Goal: Check status: Check status

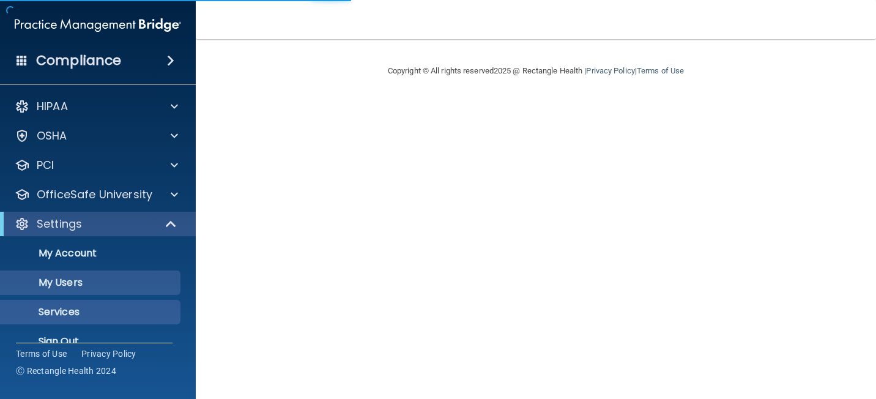
scroll to position [21, 0]
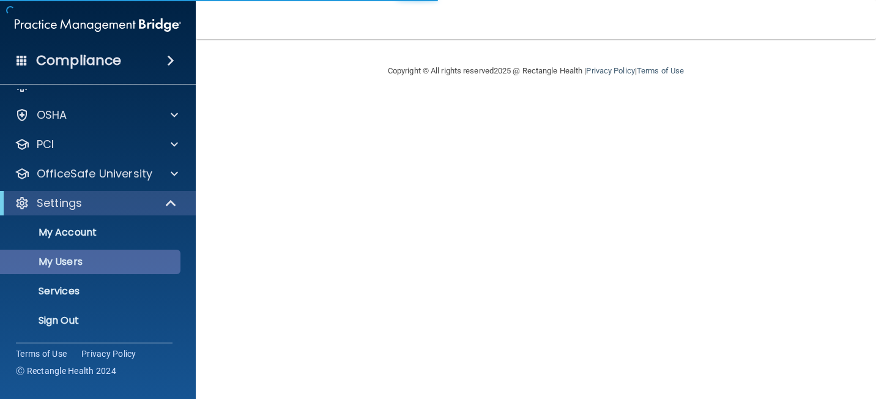
select select "20"
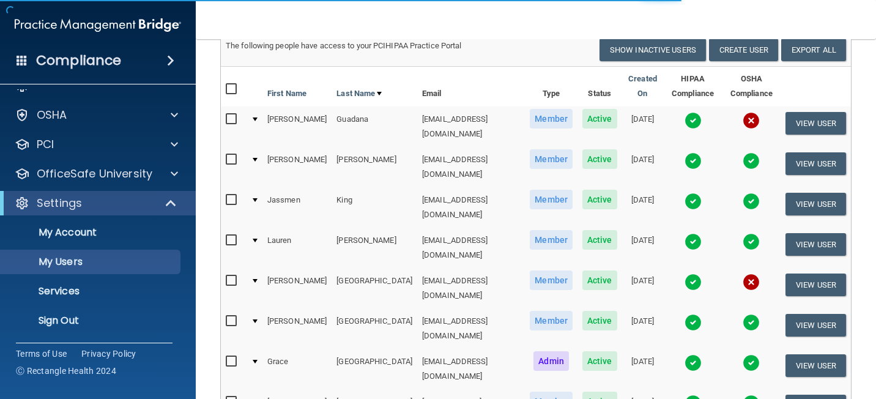
scroll to position [106, 0]
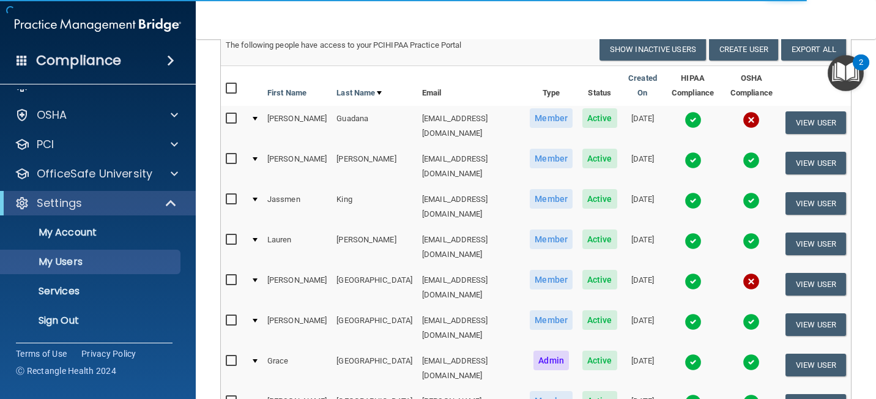
click at [684, 273] on img at bounding box center [692, 281] width 17 height 17
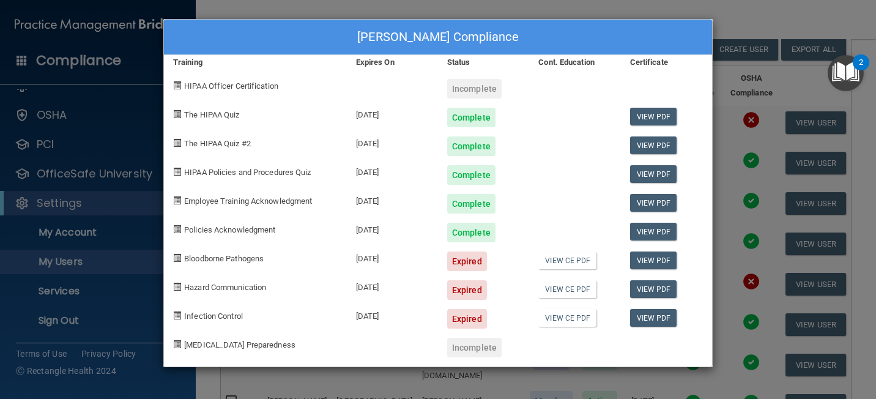
click at [522, 10] on div "Abigail Kruppstadt's Compliance Training Expires On Status Cont. Education Cert…" at bounding box center [438, 199] width 876 height 399
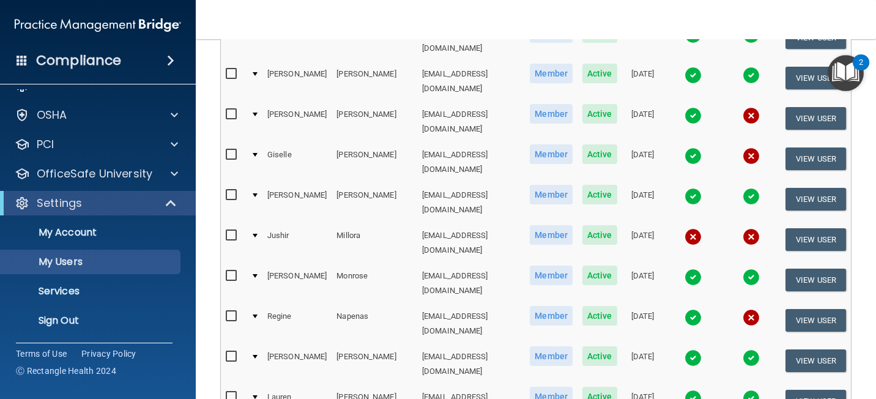
scroll to position [530, 0]
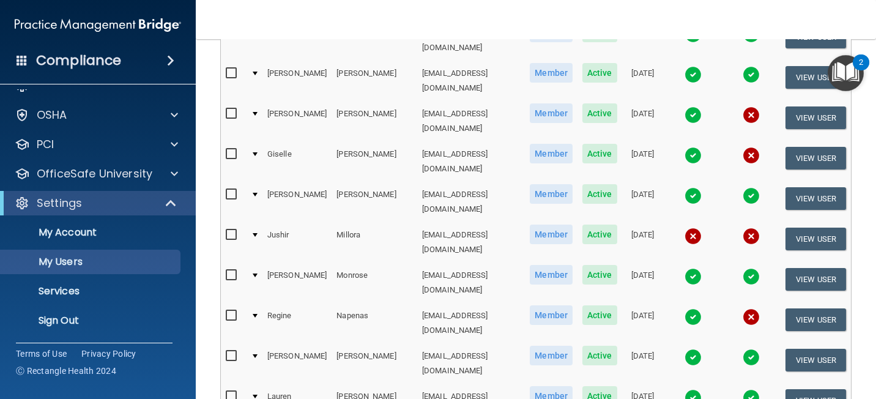
click at [684, 389] on img at bounding box center [692, 397] width 17 height 17
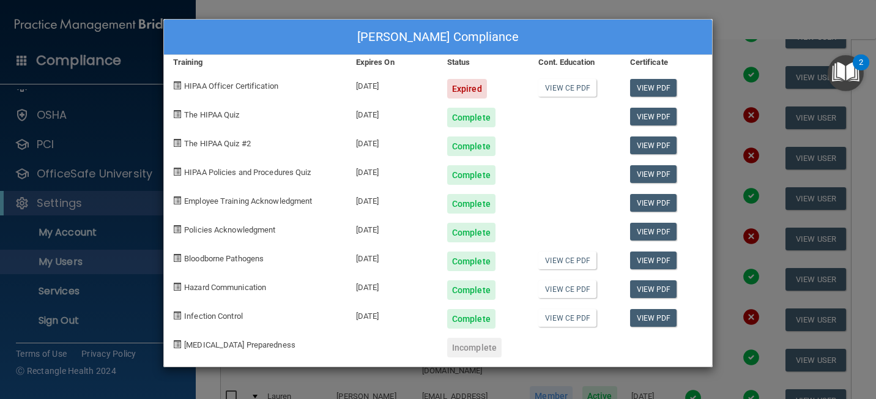
click at [738, 17] on div "Lauren Peters's Compliance Training Expires On Status Cont. Education Certifica…" at bounding box center [438, 199] width 876 height 399
